Goal: Check status: Check status

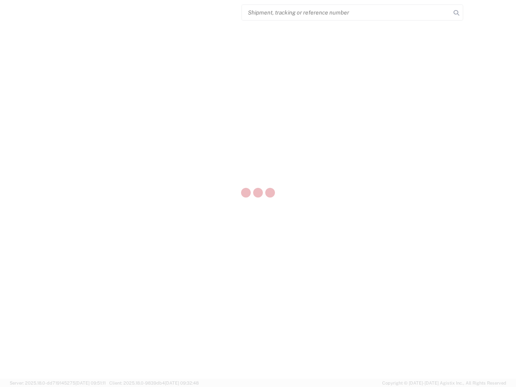
select select "US"
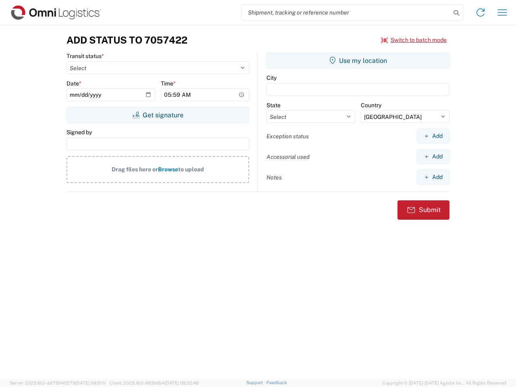
click at [347, 13] on input "search" at bounding box center [346, 12] width 209 height 15
click at [457, 13] on icon at bounding box center [456, 12] width 11 height 11
click at [481, 13] on icon at bounding box center [481, 12] width 13 height 13
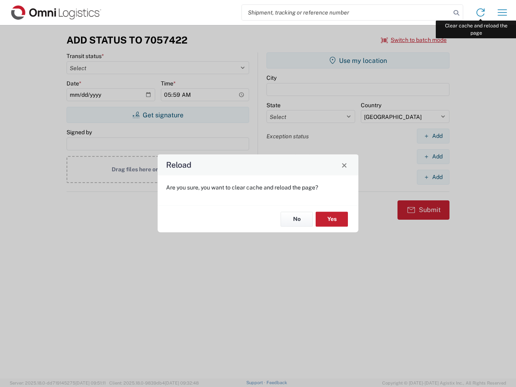
click at [503, 13] on div "Reload Are you sure, you want to clear cache and reload the page? No Yes" at bounding box center [258, 193] width 516 height 387
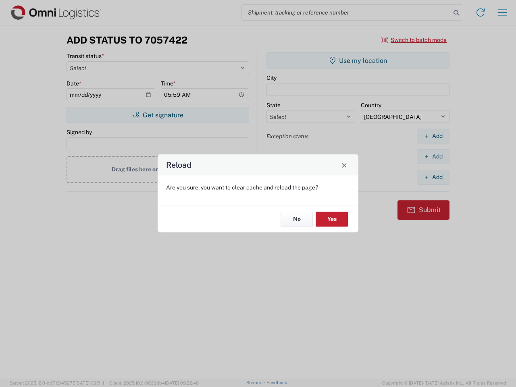
click at [414, 40] on div "Reload Are you sure, you want to clear cache and reload the page? No Yes" at bounding box center [258, 193] width 516 height 387
click at [158, 115] on div "Reload Are you sure, you want to clear cache and reload the page? No Yes" at bounding box center [258, 193] width 516 height 387
click at [358, 61] on div "Reload Are you sure, you want to clear cache and reload the page? No Yes" at bounding box center [258, 193] width 516 height 387
click at [433, 136] on div "Reload Are you sure, you want to clear cache and reload the page? No Yes" at bounding box center [258, 193] width 516 height 387
click at [433, 157] on div "Reload Are you sure, you want to clear cache and reload the page? No Yes" at bounding box center [258, 193] width 516 height 387
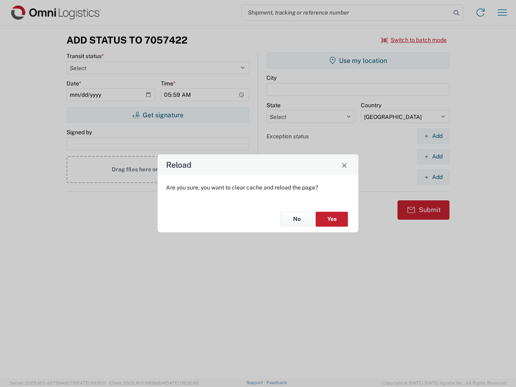
click at [433, 177] on div "Reload Are you sure, you want to clear cache and reload the page? No Yes" at bounding box center [258, 193] width 516 height 387
